Goal: Task Accomplishment & Management: Use online tool/utility

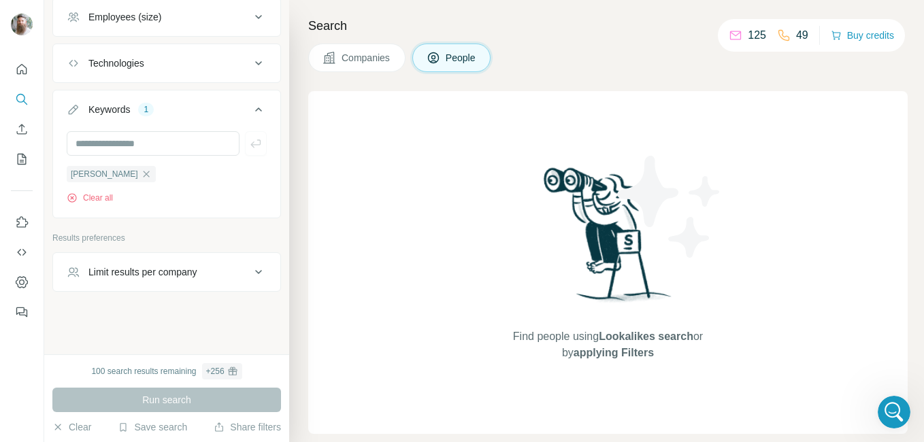
scroll to position [4934, 0]
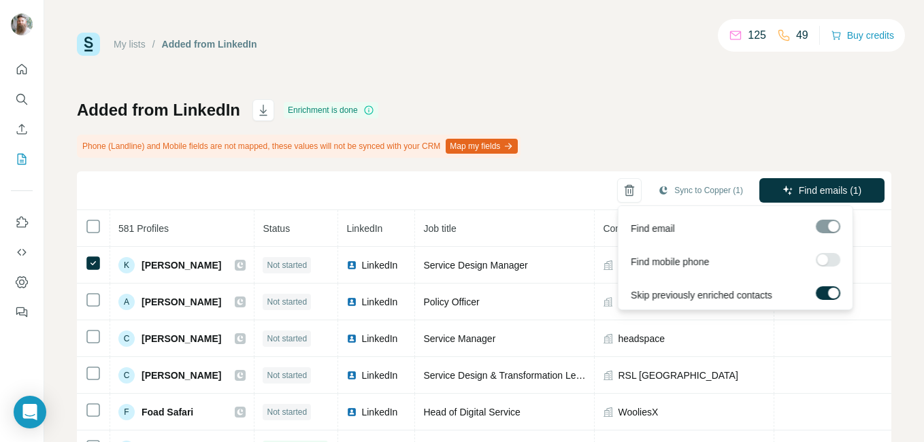
click at [782, 188] on icon "button" at bounding box center [787, 190] width 11 height 11
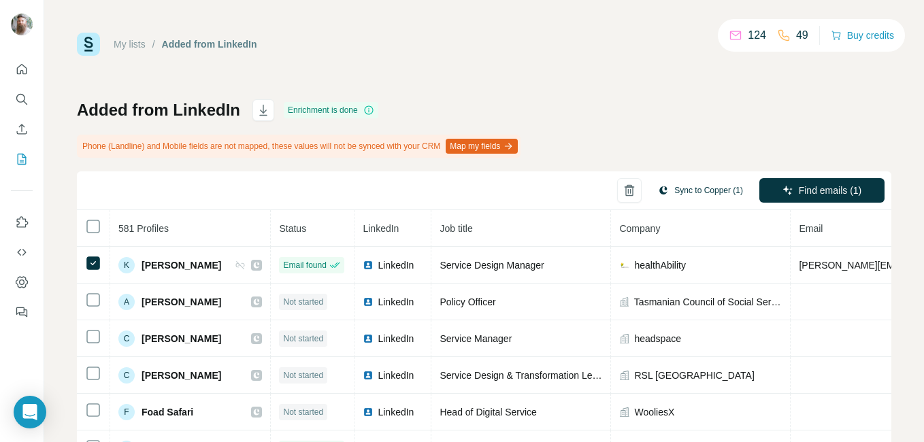
click at [661, 195] on button "Sync to Copper (1)" at bounding box center [700, 190] width 104 height 20
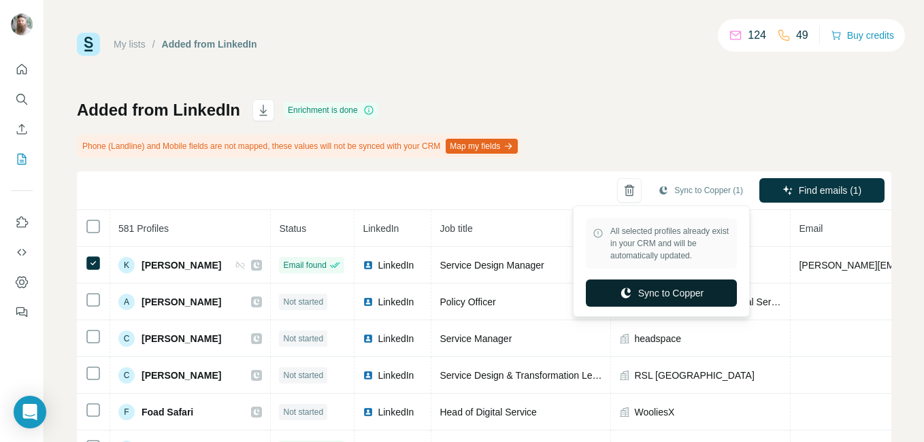
click at [645, 285] on button "Sync to Copper" at bounding box center [661, 293] width 151 height 27
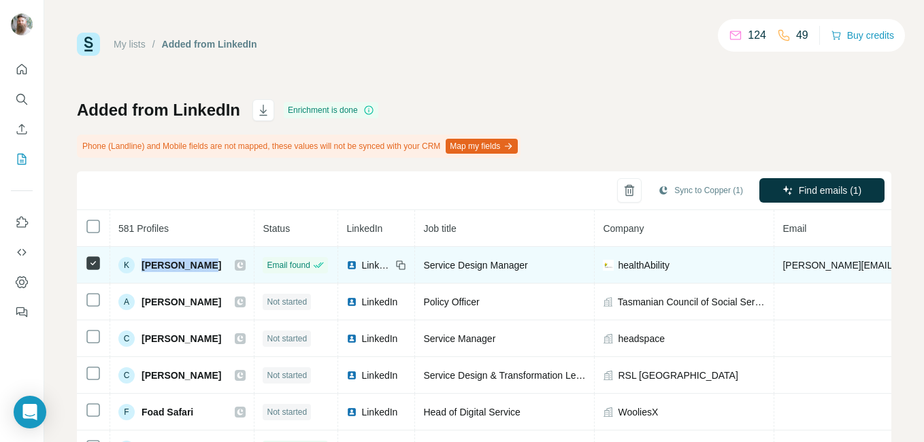
drag, startPoint x: 210, startPoint y: 266, endPoint x: 143, endPoint y: 264, distance: 66.7
click at [143, 264] on div "K [PERSON_NAME]" at bounding box center [181, 265] width 127 height 16
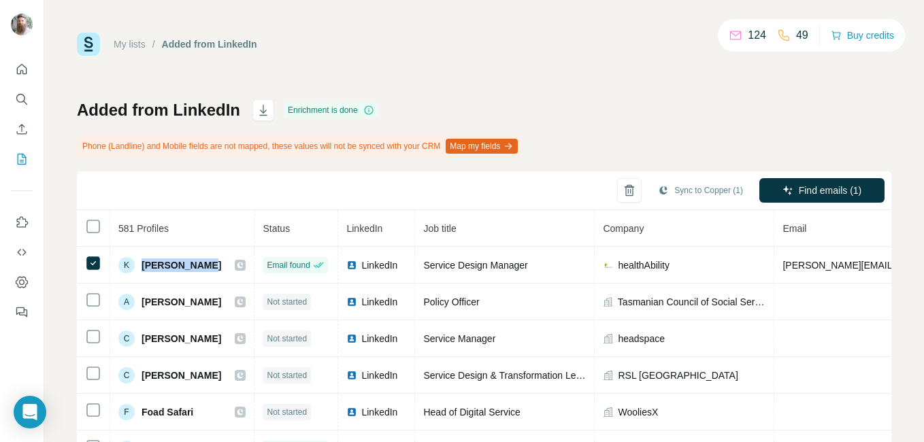
copy span "[PERSON_NAME]"
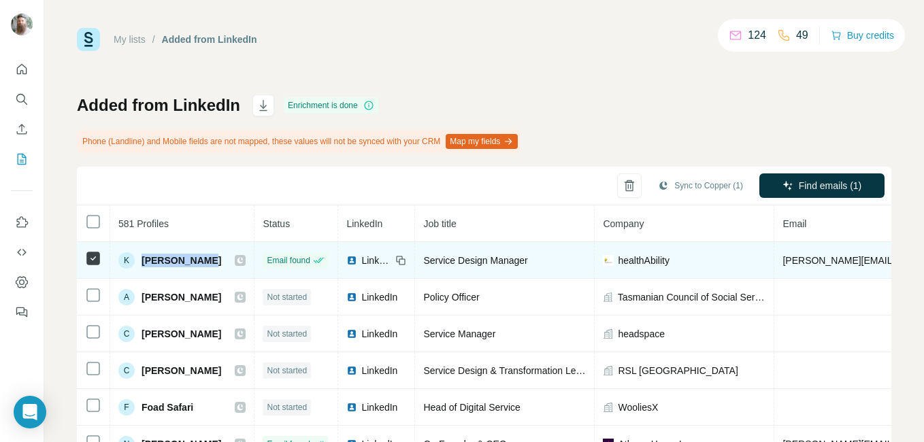
scroll to position [5, 0]
